Goal: Task Accomplishment & Management: Use online tool/utility

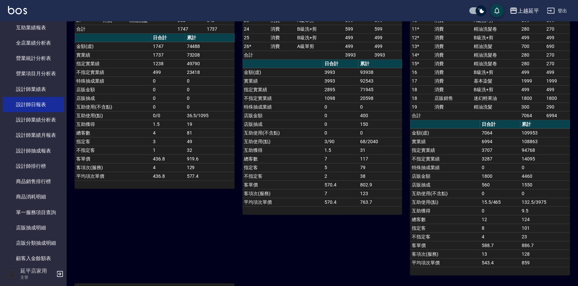
scroll to position [60, 0]
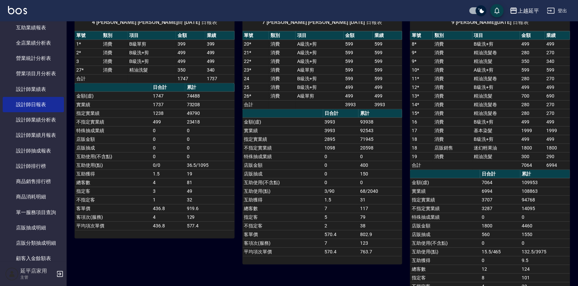
drag, startPoint x: 190, startPoint y: 128, endPoint x: 186, endPoint y: 128, distance: 4.7
click at [186, 128] on td "0" at bounding box center [209, 130] width 49 height 9
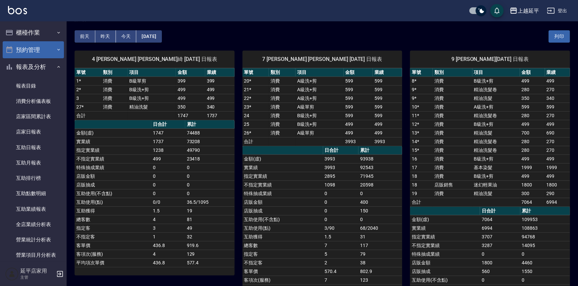
scroll to position [0, 0]
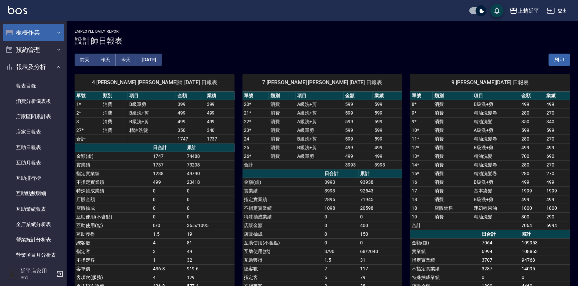
click at [34, 29] on button "櫃檯作業" at bounding box center [33, 32] width 61 height 17
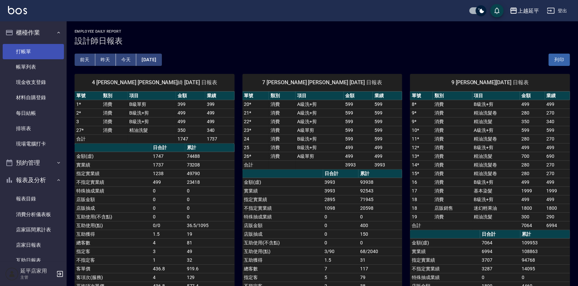
click at [38, 50] on link "打帳單" at bounding box center [33, 51] width 61 height 15
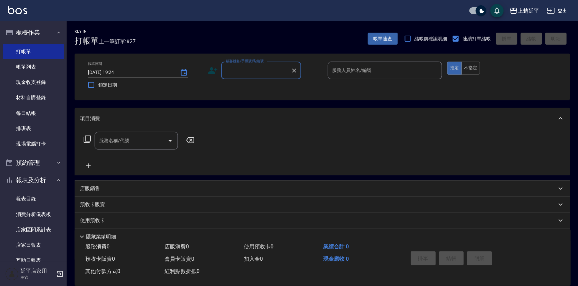
click at [264, 74] on input "顧客姓名/手機號碼/編號" at bounding box center [256, 71] width 64 height 12
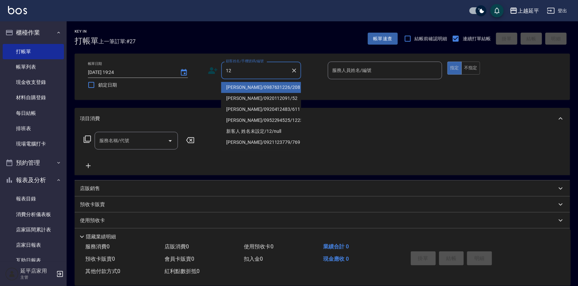
click at [262, 85] on li "[PERSON_NAME]/0987631226/208" at bounding box center [261, 87] width 80 height 11
type input "[PERSON_NAME]/0987631226/208"
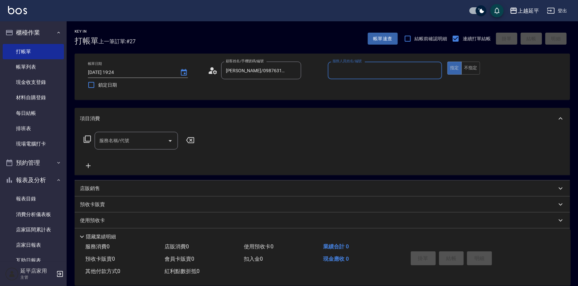
click at [356, 70] on input "服務人員姓名/編號" at bounding box center [385, 71] width 109 height 12
click at [351, 87] on span "[PERSON_NAME] -12" at bounding box center [354, 87] width 42 height 7
type input "[PERSON_NAME]-12"
click at [128, 141] on div "服務名稱/代號 服務名稱/代號" at bounding box center [136, 141] width 83 height 18
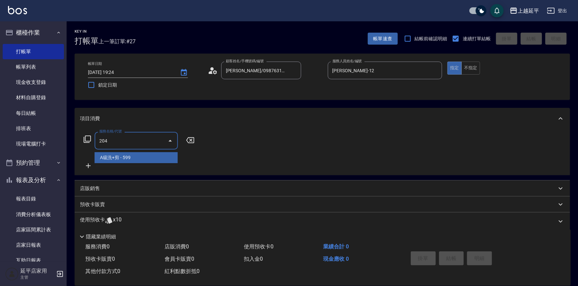
click at [157, 156] on span "A級洗+剪 - 599" at bounding box center [136, 157] width 83 height 11
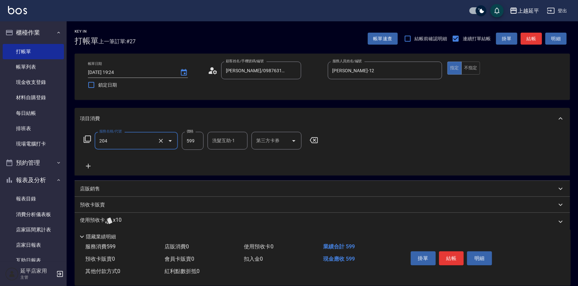
click at [196, 141] on input "599" at bounding box center [193, 141] width 22 height 18
type input "A級洗+剪(204)"
type input "550"
click at [448, 255] on button "結帳" at bounding box center [451, 258] width 25 height 14
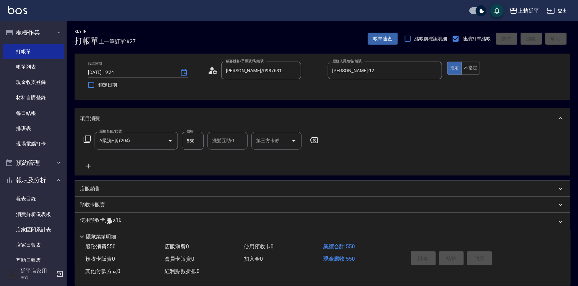
type input "[DATE] 19:28"
click at [228, 73] on label "顧客姓名/手機號碼/編號" at bounding box center [251, 70] width 50 height 7
click at [228, 73] on input "顧客姓名/手機號碼/編號" at bounding box center [256, 71] width 64 height 12
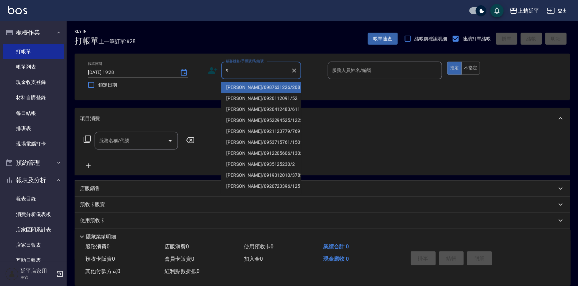
click at [238, 88] on li "[PERSON_NAME]/0987631226/208" at bounding box center [261, 87] width 80 height 11
type input "[PERSON_NAME]/0987631226/208"
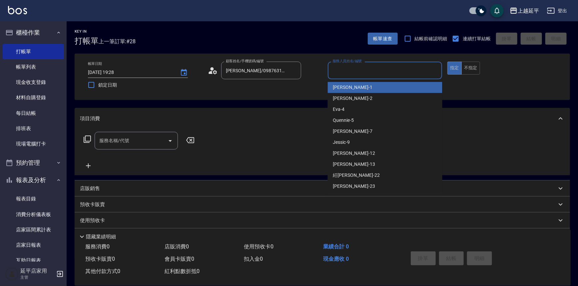
click at [347, 68] on input "服務人員姓名/編號" at bounding box center [385, 71] width 109 height 12
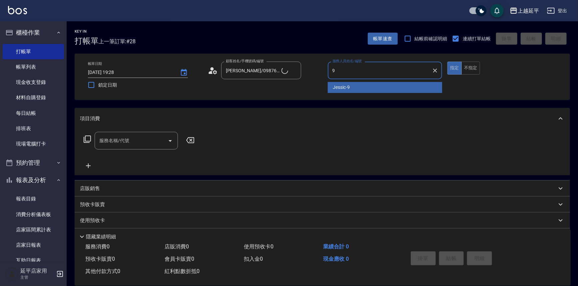
click at [344, 87] on span "Jessic -9" at bounding box center [341, 87] width 17 height 7
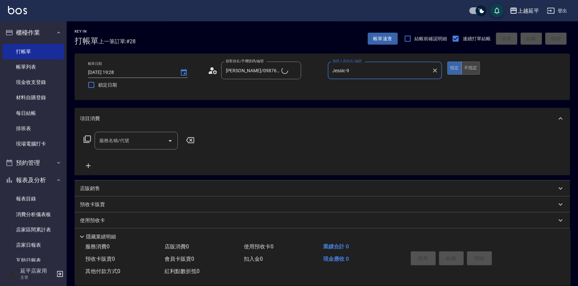
type input "Jessic-9"
click at [468, 67] on button "不指定" at bounding box center [470, 68] width 19 height 13
click at [155, 140] on input "服務名稱/代號" at bounding box center [131, 141] width 67 height 12
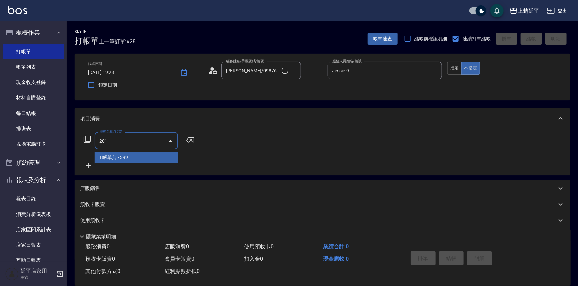
click at [160, 155] on span "B級單剪 - 399" at bounding box center [136, 157] width 83 height 11
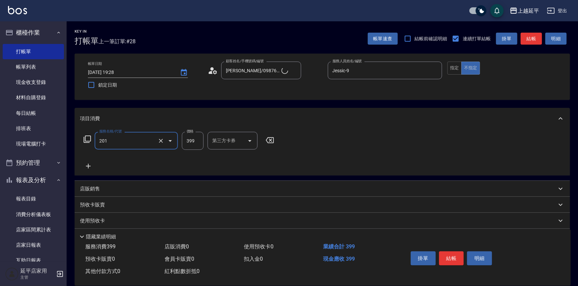
click at [196, 143] on input "399" at bounding box center [193, 141] width 22 height 18
type input "B級單剪(201)"
type input "100"
type input "[PERSON_NAME]-12"
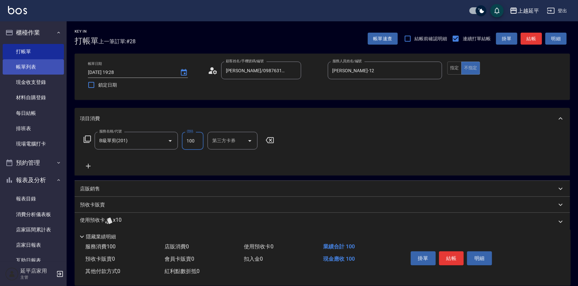
type input "100"
click at [29, 65] on link "帳單列表" at bounding box center [33, 66] width 61 height 15
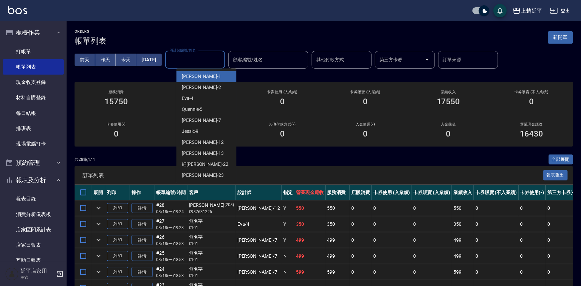
click at [189, 58] on input "設計師編號/姓名" at bounding box center [195, 60] width 54 height 12
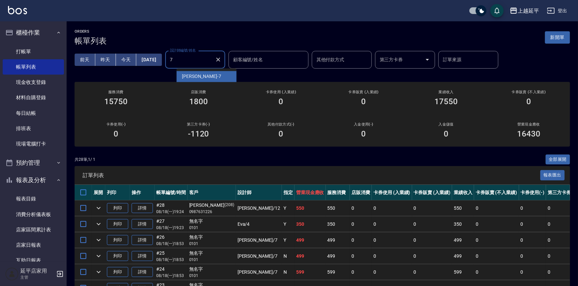
click at [193, 79] on span "[PERSON_NAME] -7" at bounding box center [201, 76] width 39 height 7
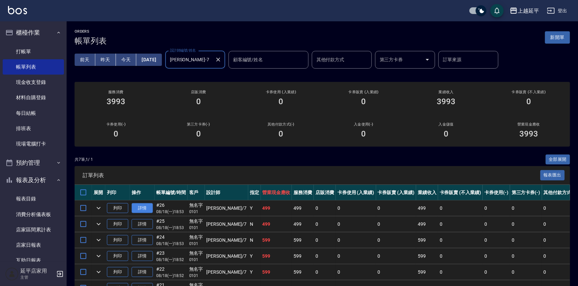
type input "[PERSON_NAME]-7"
click at [143, 208] on link "詳情" at bounding box center [142, 208] width 21 height 10
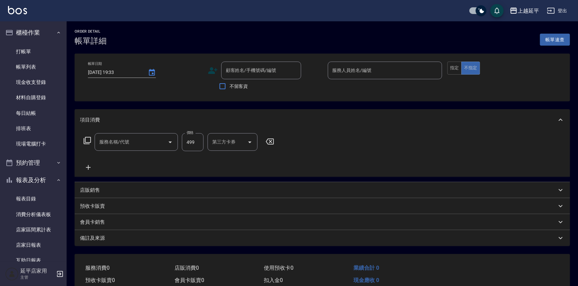
type input "[DATE] 18:53"
type input "[PERSON_NAME]-7"
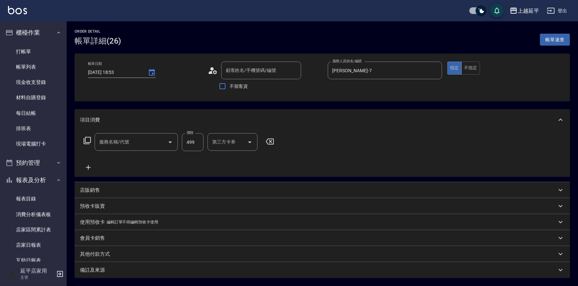
type input "A級單剪(202)"
type input "無名字/ 0101/null"
click at [30, 66] on link "帳單列表" at bounding box center [33, 66] width 61 height 15
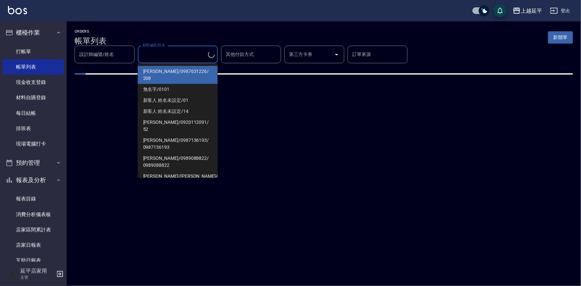
click at [167, 55] on input "顧客編號/姓名" at bounding box center [174, 55] width 67 height 12
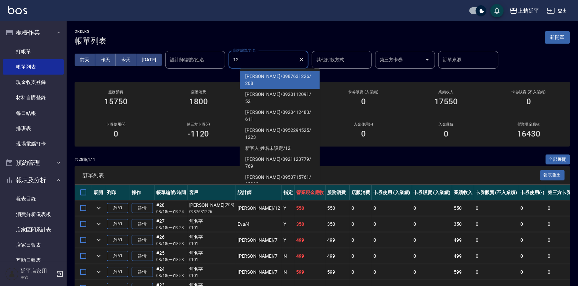
type input "12"
click at [205, 61] on input "設計師編號/姓名" at bounding box center [195, 60] width 54 height 12
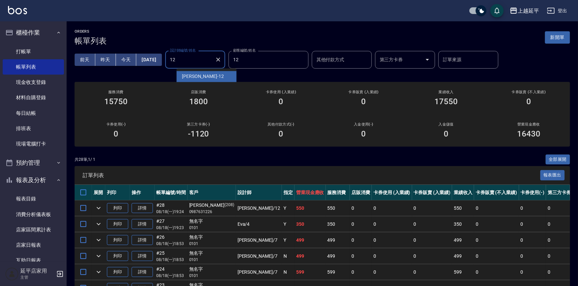
click at [204, 76] on div "[PERSON_NAME] -12" at bounding box center [206, 76] width 60 height 11
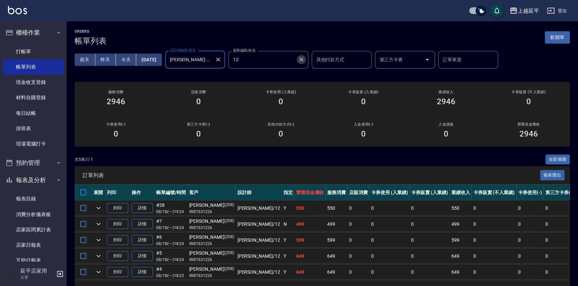
drag, startPoint x: 314, startPoint y: 59, endPoint x: 262, endPoint y: 60, distance: 51.6
click at [305, 59] on icon "Clear" at bounding box center [301, 59] width 7 height 7
type input "[PERSON_NAME]-12"
drag, startPoint x: 230, startPoint y: 57, endPoint x: 213, endPoint y: 60, distance: 17.5
click at [221, 57] on icon "Clear" at bounding box center [218, 59] width 7 height 7
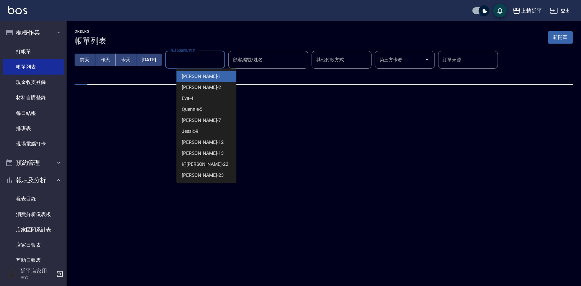
click at [215, 59] on input "設計師編號/姓名" at bounding box center [195, 60] width 54 height 12
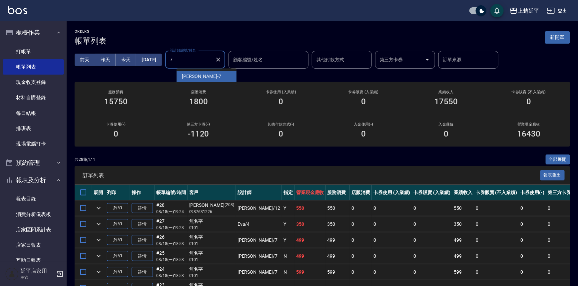
click at [214, 74] on div "[PERSON_NAME] -7" at bounding box center [206, 76] width 60 height 11
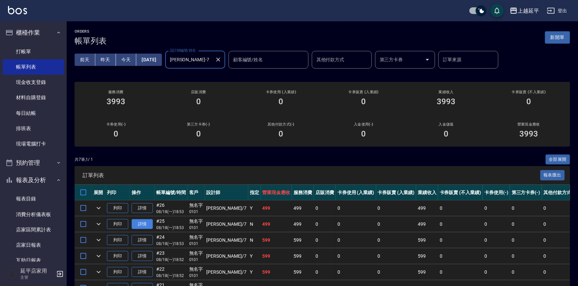
type input "[PERSON_NAME]-7"
click at [146, 222] on link "詳情" at bounding box center [142, 224] width 21 height 10
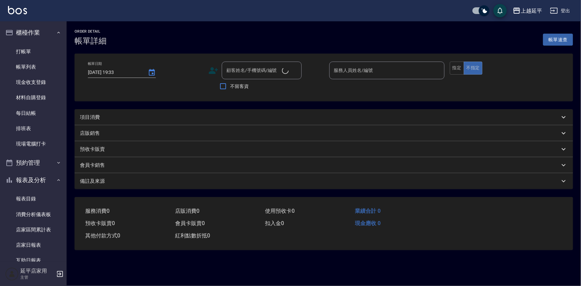
type input "[DATE] 18:53"
type input "[PERSON_NAME]-7"
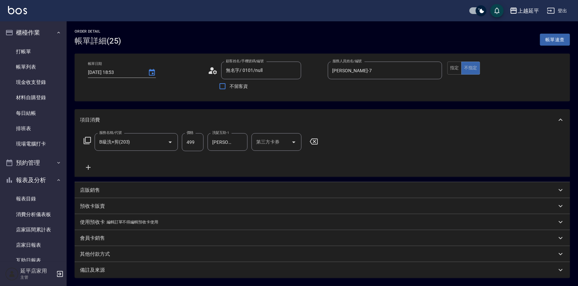
type input "無名字/ 0101/null"
type input "B級洗+剪(203)"
click at [35, 66] on link "帳單列表" at bounding box center [33, 66] width 61 height 15
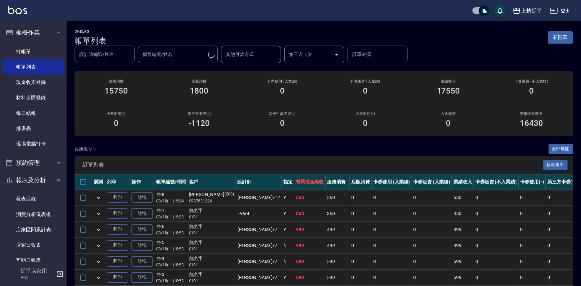
click at [167, 53] on div "設計師編號/姓名 設計師編號/姓名 顧客編號/姓名 顧客編號/姓名 其他付款方式 其他付款方式 第三方卡券 第三方卡券 訂單來源 訂單來源" at bounding box center [324, 55] width 498 height 18
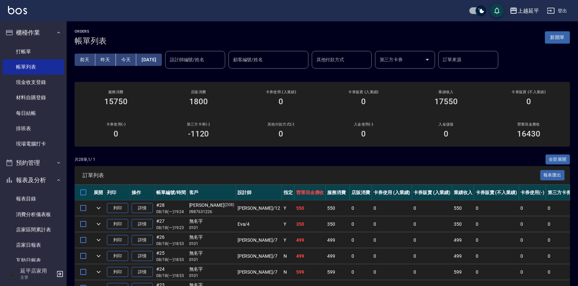
click at [195, 61] on input "設計師編號/姓名" at bounding box center [195, 60] width 54 height 12
type input "1"
click at [199, 77] on span "[PERSON_NAME] -7" at bounding box center [201, 76] width 39 height 7
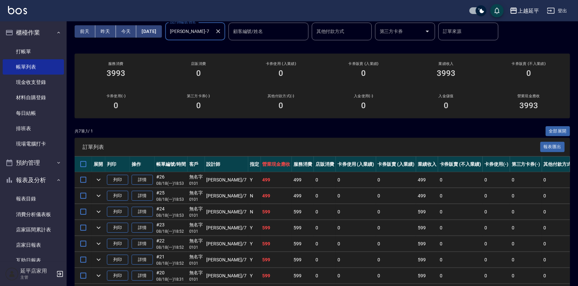
scroll to position [56, 0]
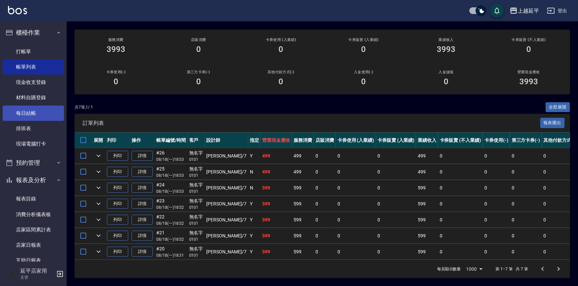
type input "[PERSON_NAME]-7"
click at [28, 115] on link "每日結帳" at bounding box center [33, 113] width 61 height 15
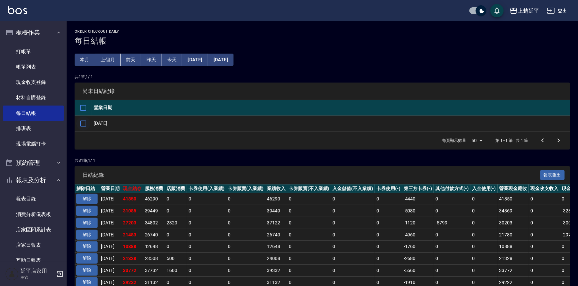
click at [84, 121] on input "checkbox" at bounding box center [83, 124] width 14 height 14
checkbox input "true"
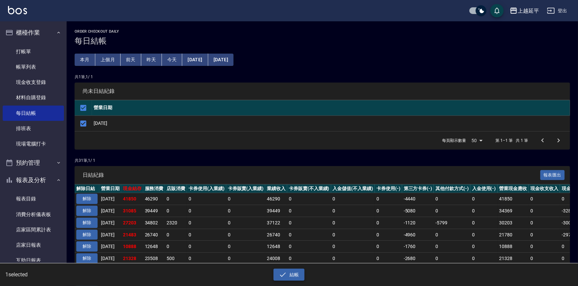
click at [292, 271] on button "結帳" at bounding box center [288, 275] width 31 height 12
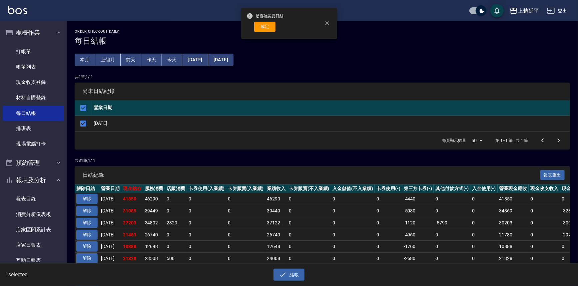
click at [266, 26] on button "確定" at bounding box center [264, 27] width 21 height 10
checkbox input "false"
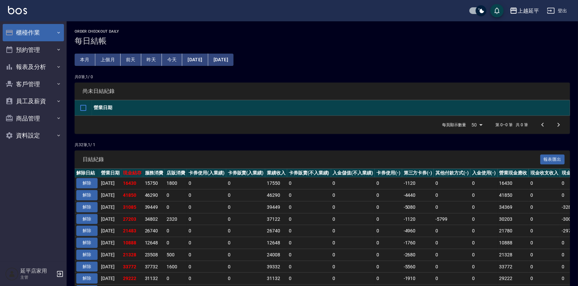
click at [31, 29] on button "櫃檯作業" at bounding box center [33, 32] width 61 height 17
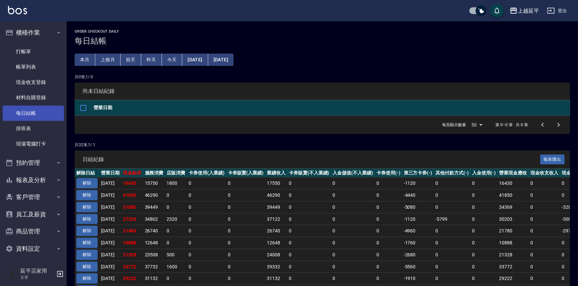
click at [29, 114] on link "每日結帳" at bounding box center [33, 113] width 61 height 15
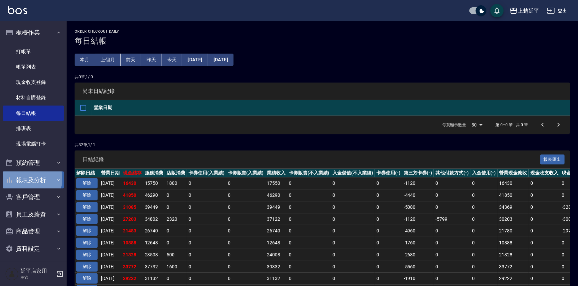
click at [28, 179] on button "報表及分析" at bounding box center [33, 179] width 61 height 17
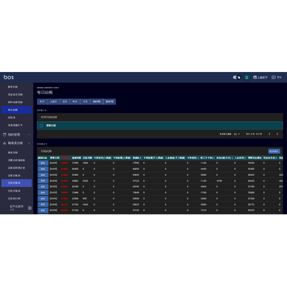
scroll to position [91, 0]
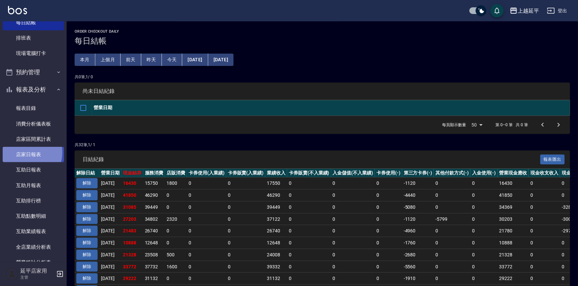
click at [25, 152] on link "店家日報表" at bounding box center [33, 154] width 61 height 15
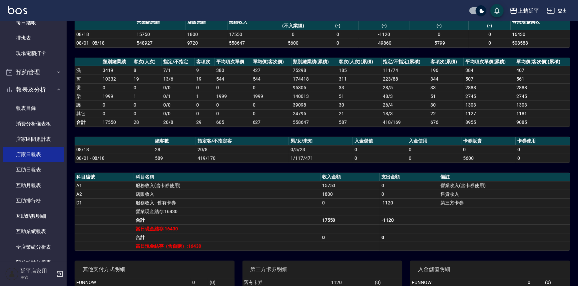
scroll to position [91, 0]
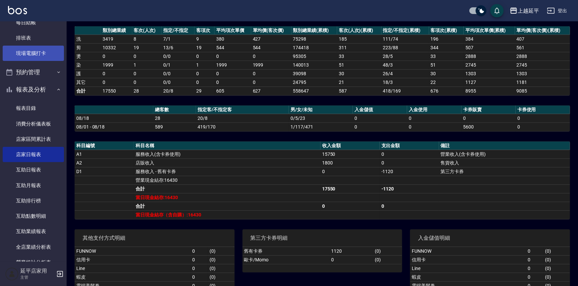
click at [30, 53] on link "現場電腦打卡" at bounding box center [33, 53] width 61 height 15
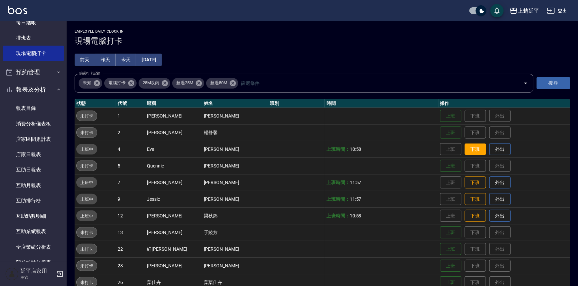
click at [466, 147] on button "下班" at bounding box center [474, 150] width 21 height 12
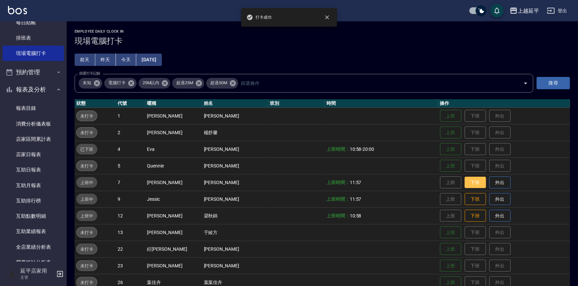
click at [466, 181] on button "下班" at bounding box center [474, 183] width 21 height 12
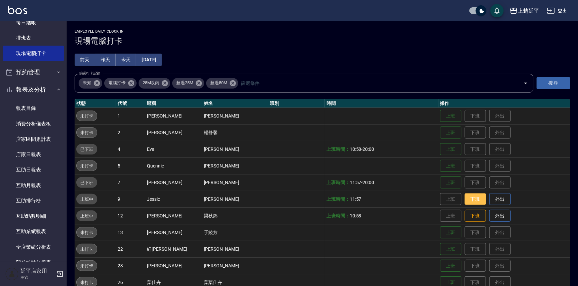
click at [464, 202] on button "下班" at bounding box center [474, 199] width 21 height 12
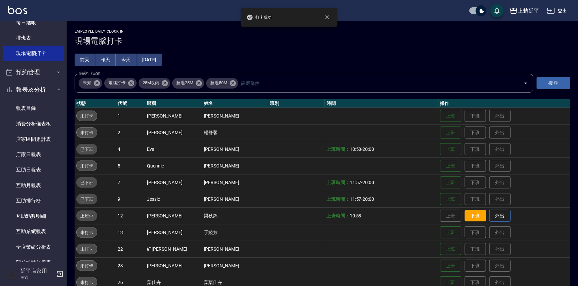
click at [464, 218] on button "下班" at bounding box center [474, 216] width 21 height 12
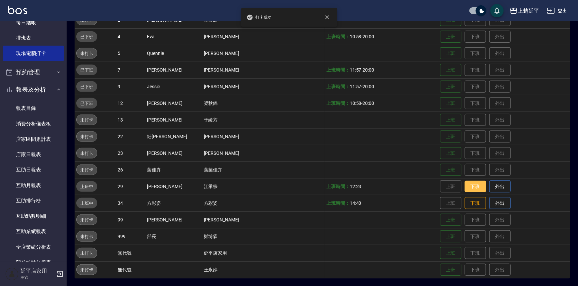
click at [468, 187] on button "下班" at bounding box center [474, 187] width 21 height 12
click at [468, 201] on button "下班" at bounding box center [474, 203] width 21 height 12
